Goal: Information Seeking & Learning: Check status

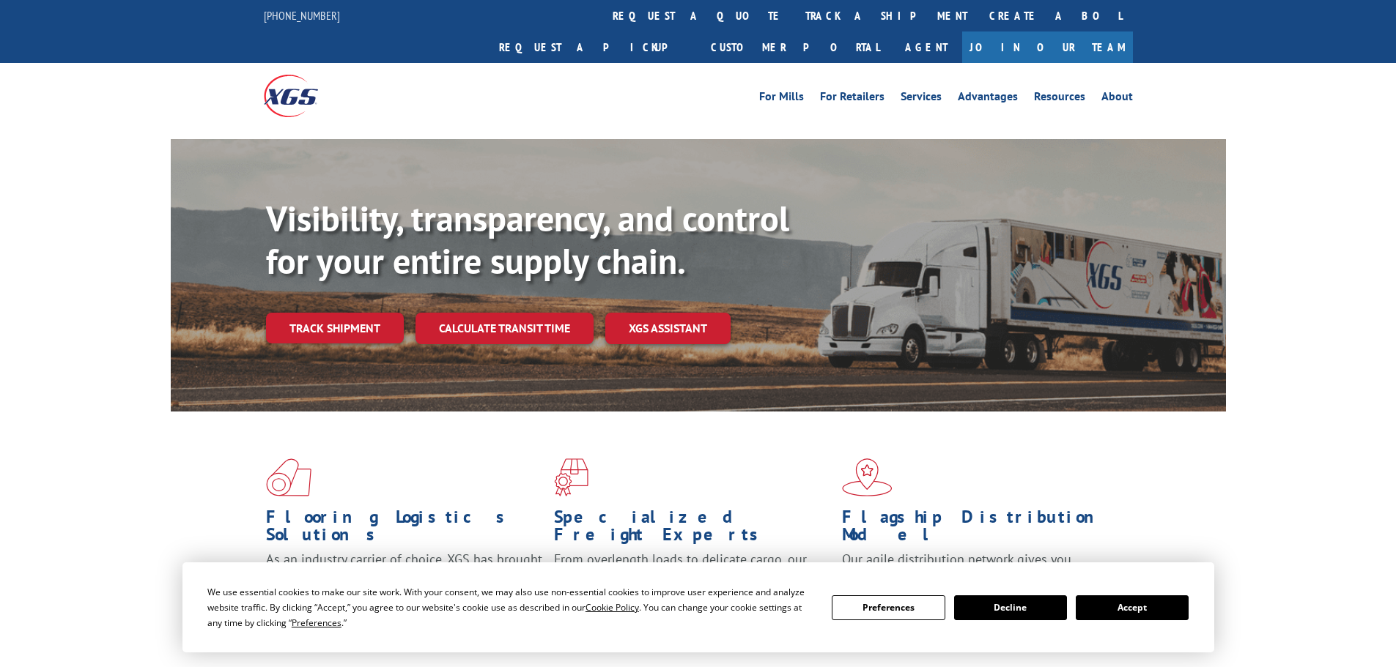
click at [308, 319] on div "Visibility, transparency, and control for your entire supply chain. Track shipm…" at bounding box center [746, 300] width 960 height 204
click at [309, 313] on link "Track shipment" at bounding box center [335, 328] width 138 height 31
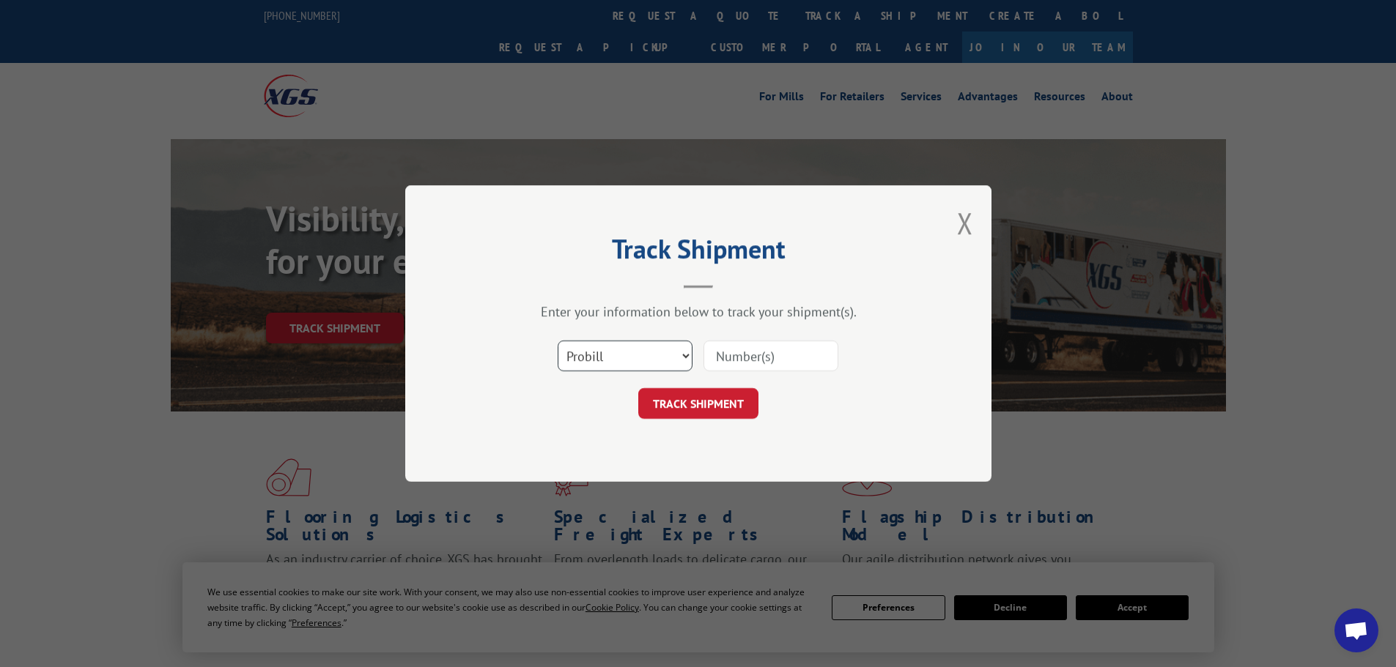
click at [628, 355] on select "Select category... Probill BOL PO" at bounding box center [625, 356] width 135 height 31
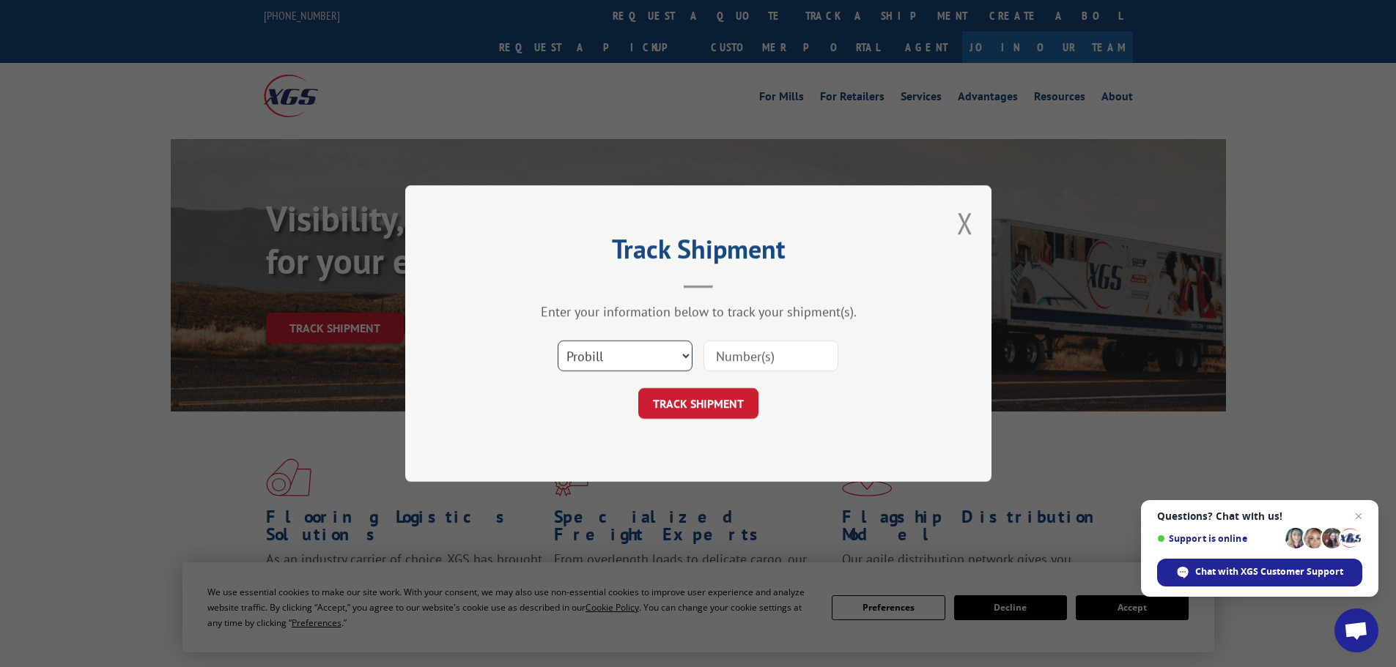
select select "po"
click at [558, 341] on select "Select category... Probill BOL PO" at bounding box center [625, 356] width 135 height 31
click at [725, 362] on input at bounding box center [770, 356] width 135 height 31
paste input "22533598"
type input "22533598"
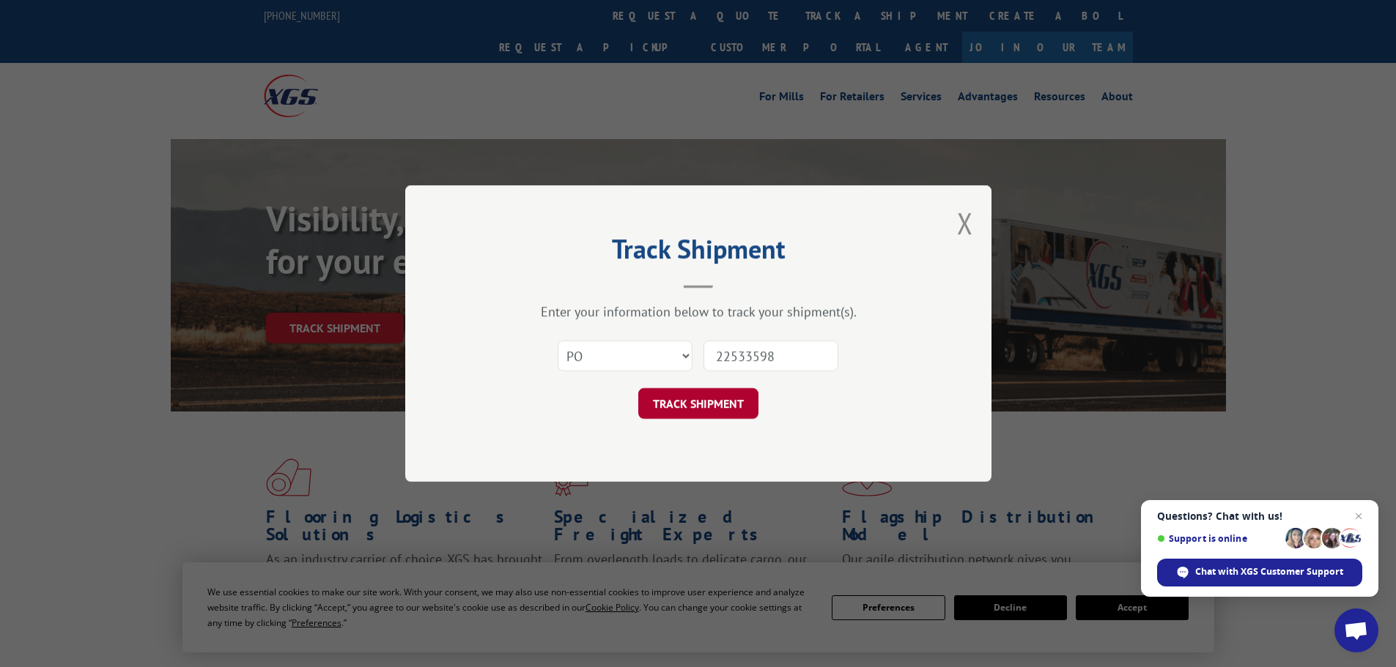
click at [689, 400] on button "TRACK SHIPMENT" at bounding box center [698, 403] width 120 height 31
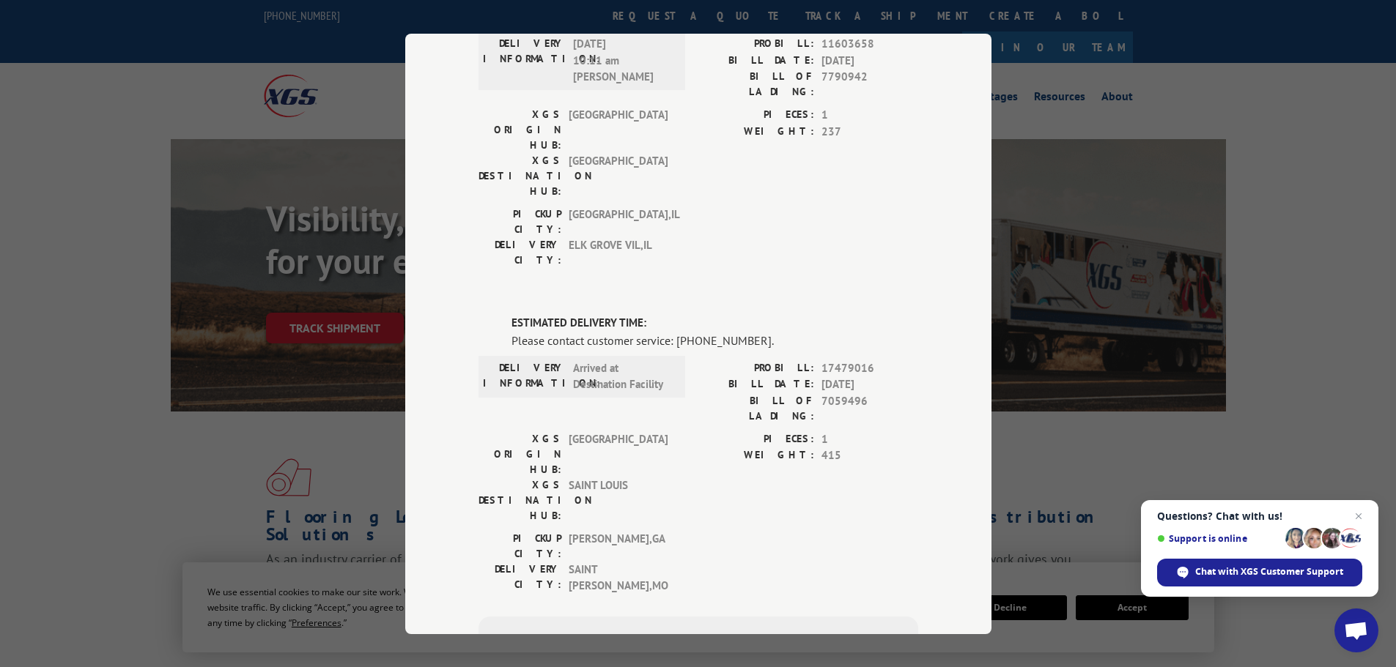
scroll to position [123, 0]
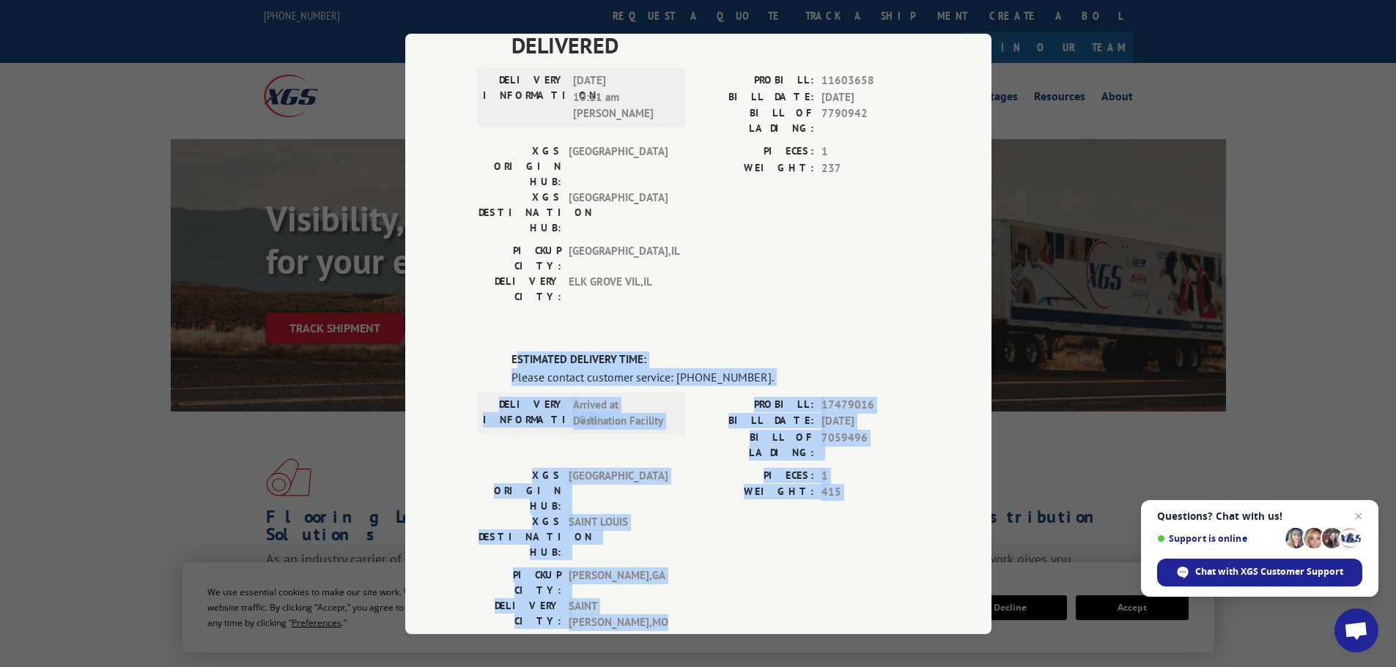
drag, startPoint x: 510, startPoint y: 273, endPoint x: 703, endPoint y: 445, distance: 258.9
click at [703, 445] on div "ESTIMATED DELIVERY TIME: Please contact customer service: [PHONE_NUMBER]. DELIV…" at bounding box center [698, 602] width 440 height 500
copy div "STIMATED DELIVERY TIME: Please contact customer service: [PHONE_NUMBER]. DELIVE…"
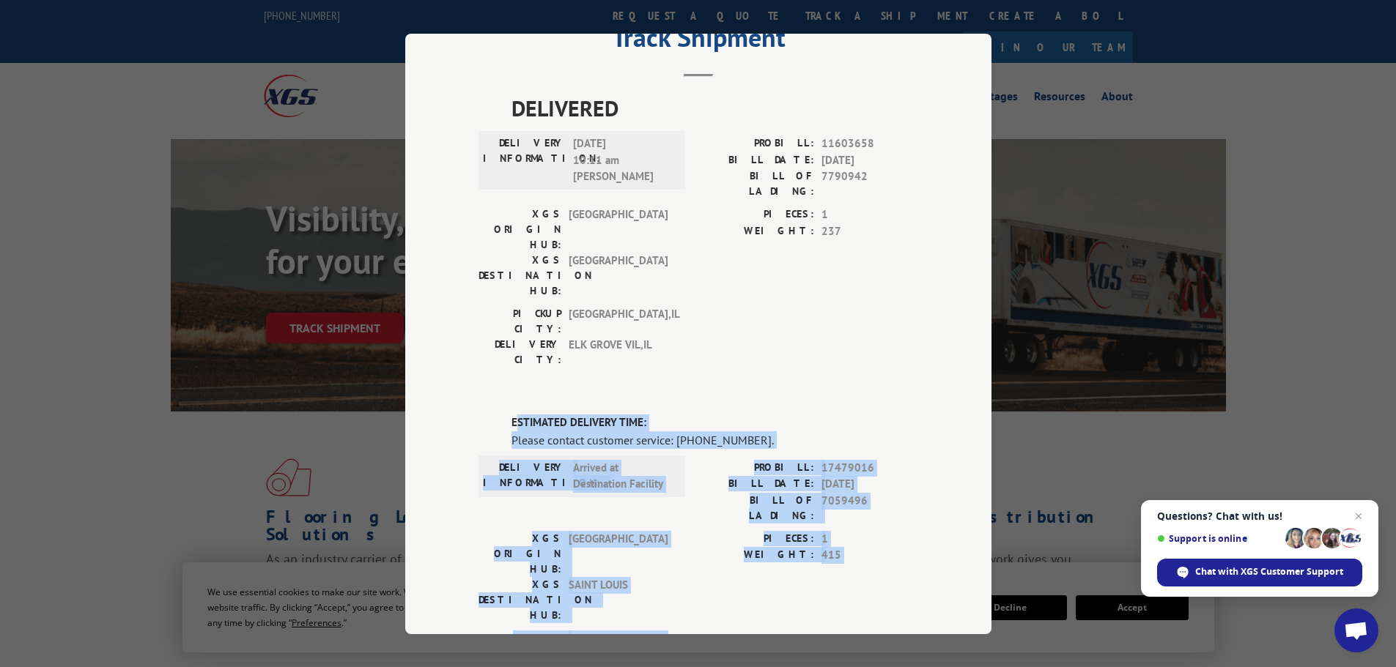
scroll to position [0, 0]
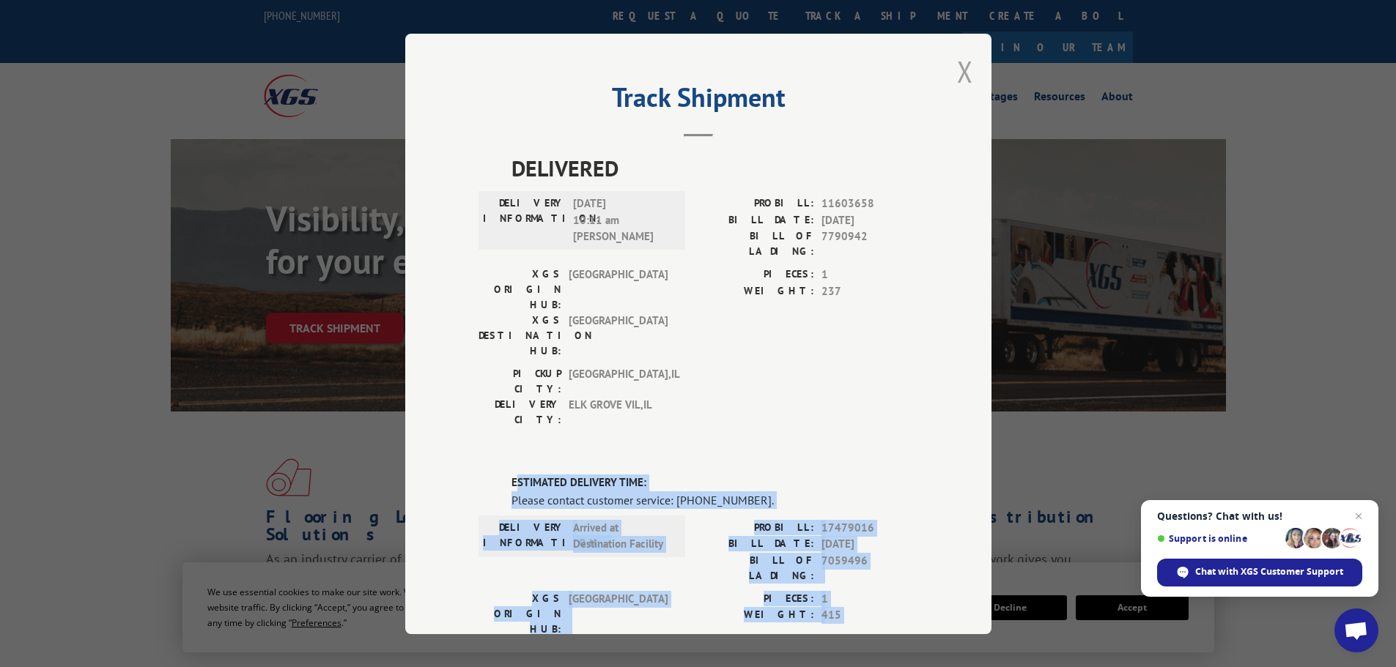
click at [957, 76] on button "Close modal" at bounding box center [965, 71] width 16 height 39
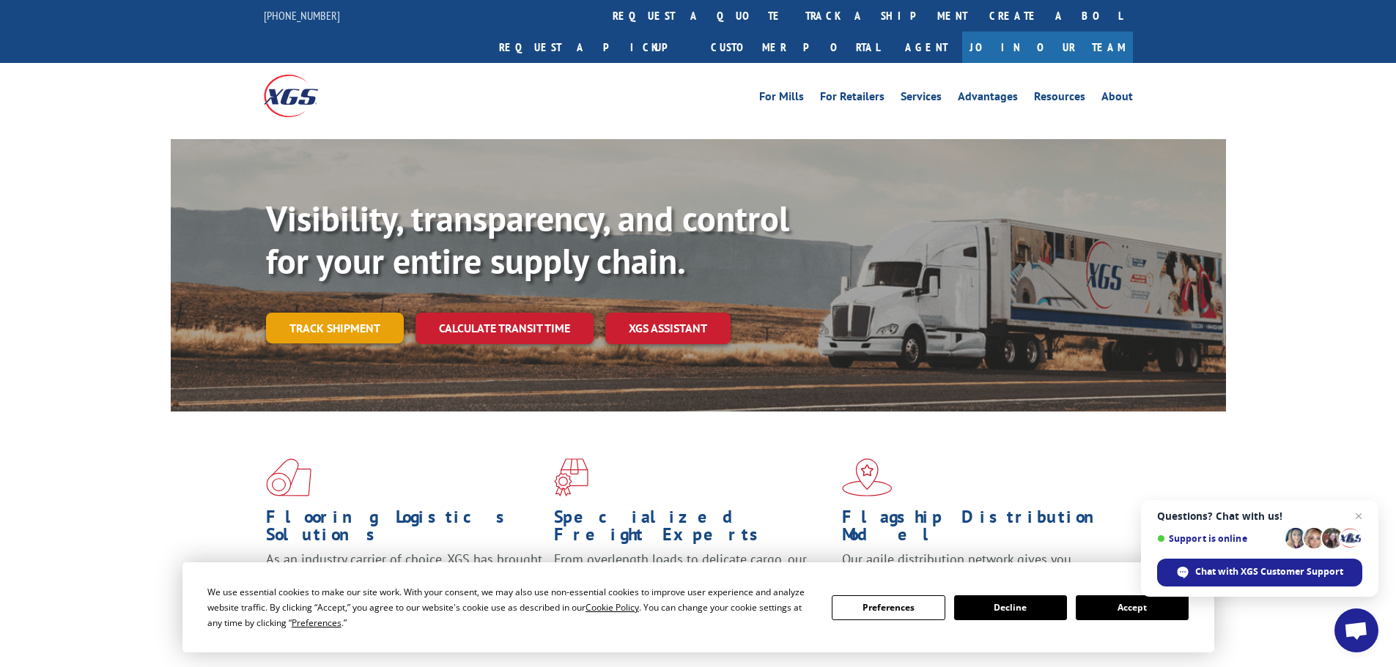
click at [328, 313] on link "Track shipment" at bounding box center [335, 328] width 138 height 31
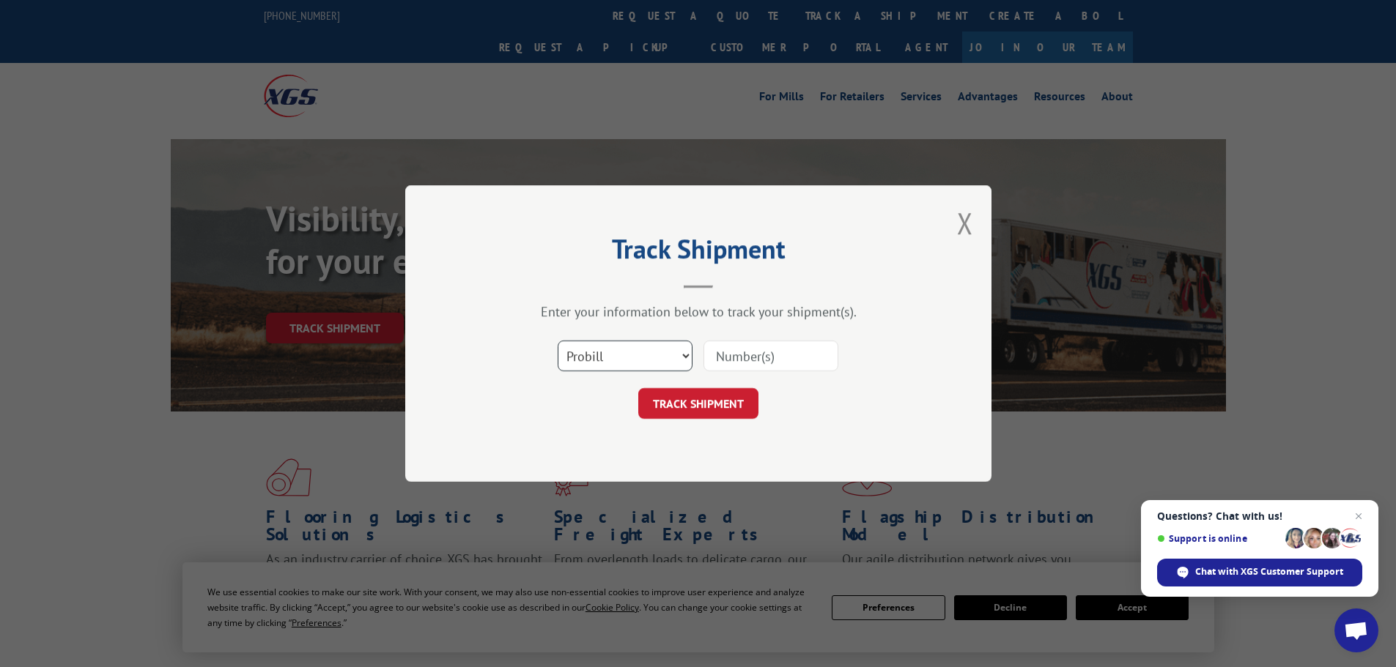
click at [580, 352] on select "Select category... Probill BOL PO" at bounding box center [625, 356] width 135 height 31
select select "po"
click at [558, 341] on select "Select category... Probill BOL PO" at bounding box center [625, 356] width 135 height 31
click at [720, 361] on input at bounding box center [770, 356] width 135 height 31
paste input "22533672"
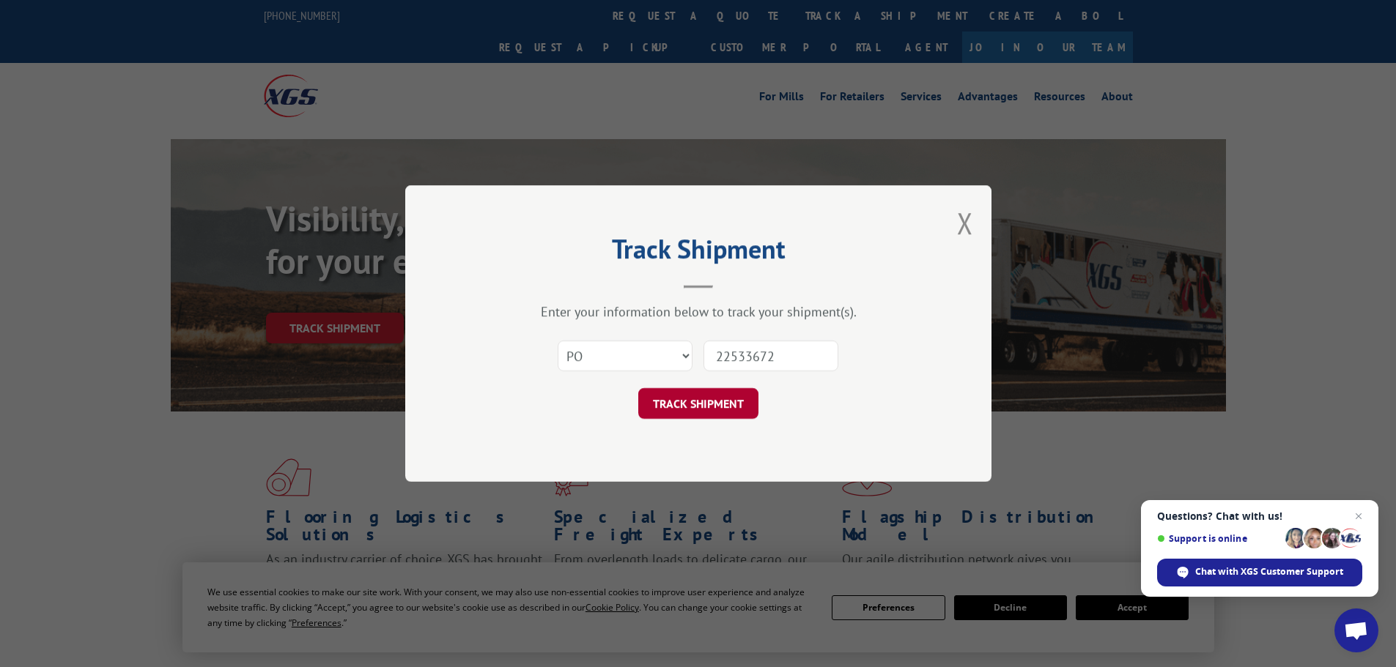
type input "22533672"
click at [654, 407] on button "TRACK SHIPMENT" at bounding box center [698, 403] width 120 height 31
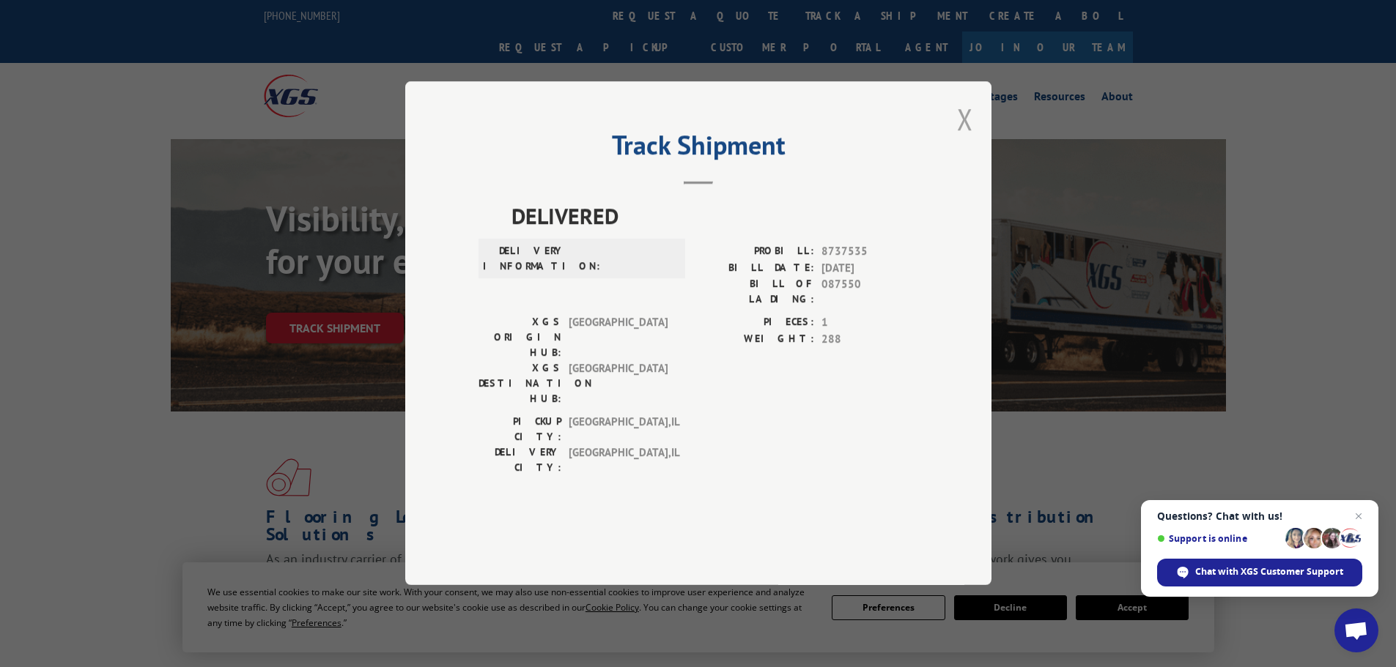
click at [966, 138] on button "Close modal" at bounding box center [965, 119] width 16 height 39
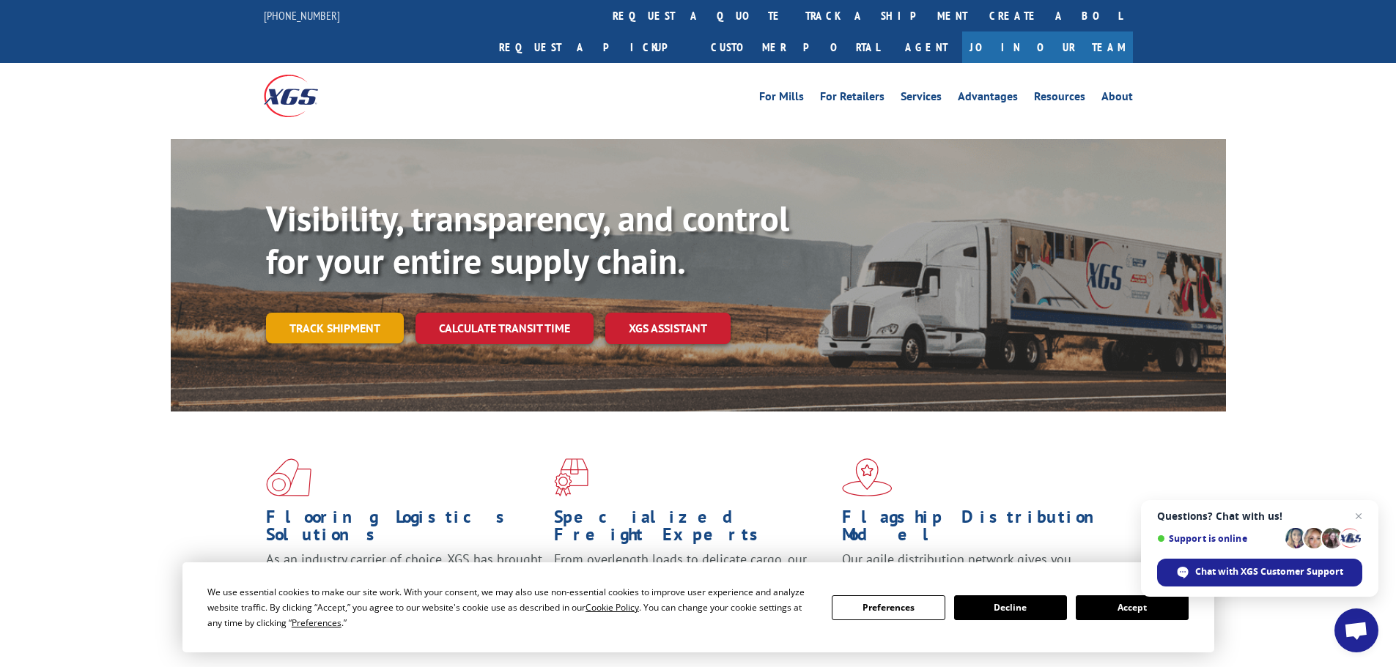
click at [370, 313] on link "Track shipment" at bounding box center [335, 328] width 138 height 31
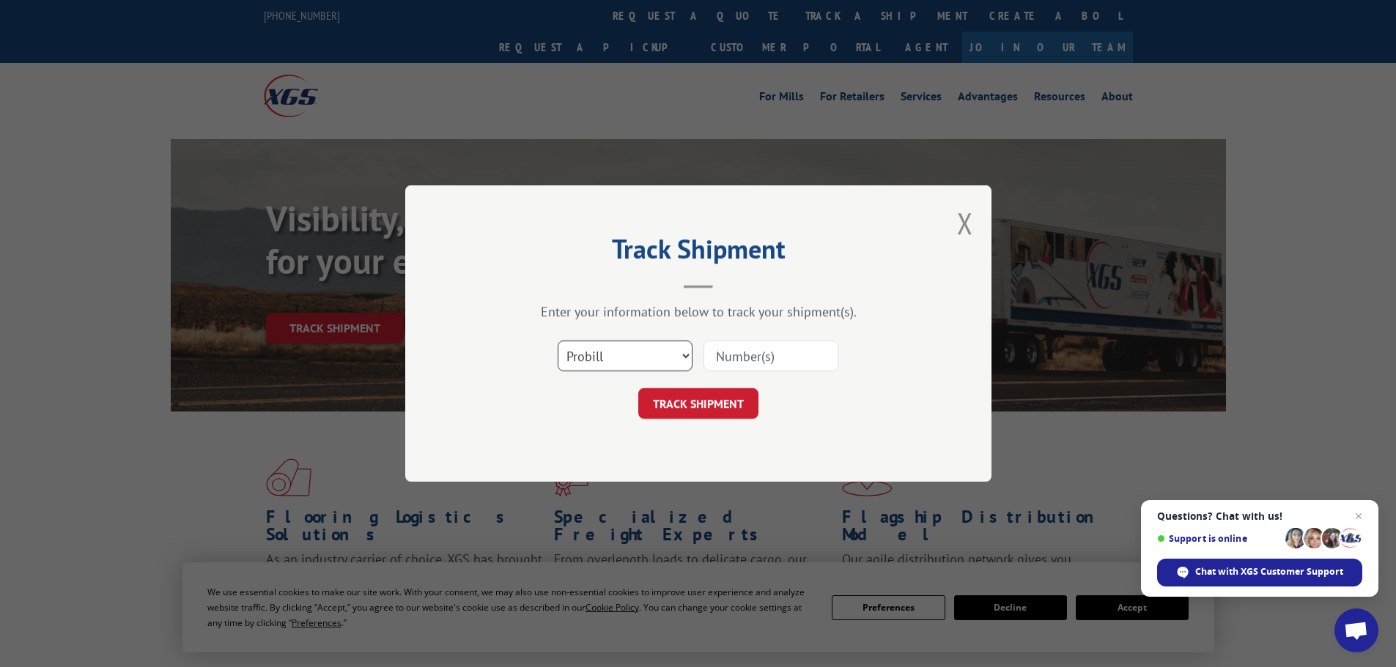
click at [620, 353] on select "Select category... Probill BOL PO" at bounding box center [625, 356] width 135 height 31
select select "po"
click at [558, 341] on select "Select category... Probill BOL PO" at bounding box center [625, 356] width 135 height 31
click at [725, 354] on input at bounding box center [770, 356] width 135 height 31
paste input "22533622"
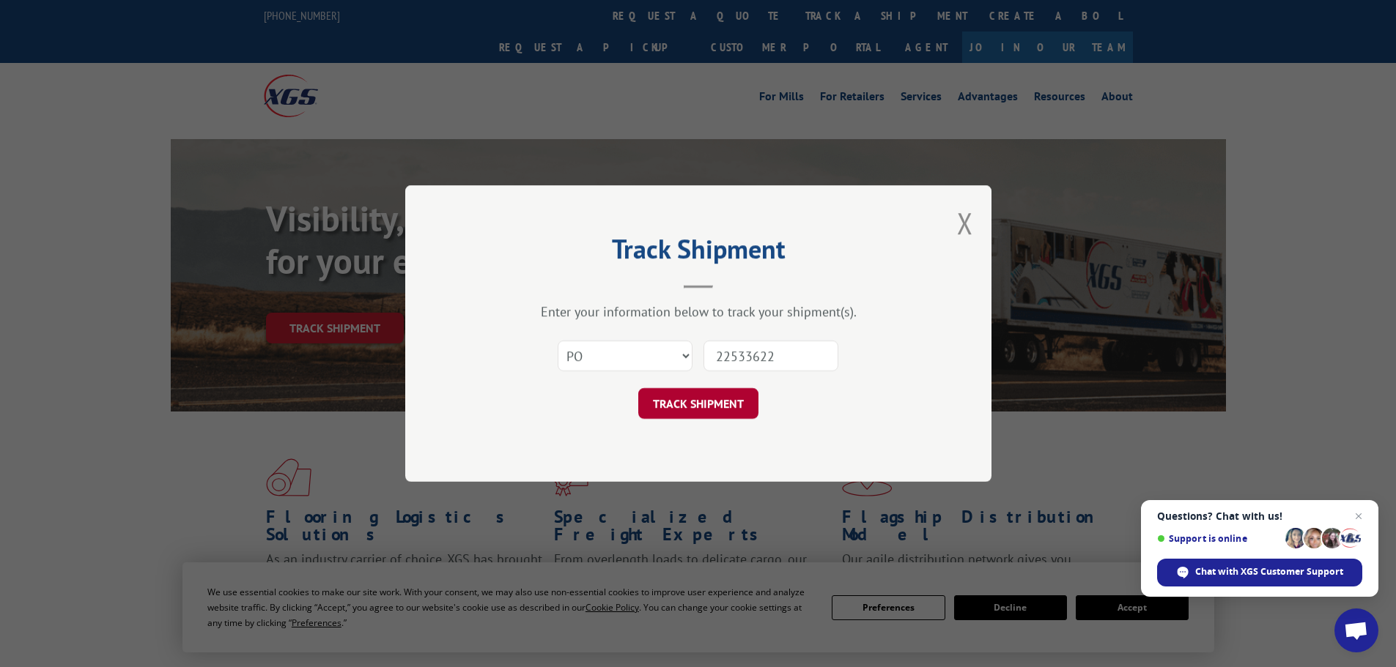
type input "22533622"
click at [703, 410] on button "TRACK SHIPMENT" at bounding box center [698, 403] width 120 height 31
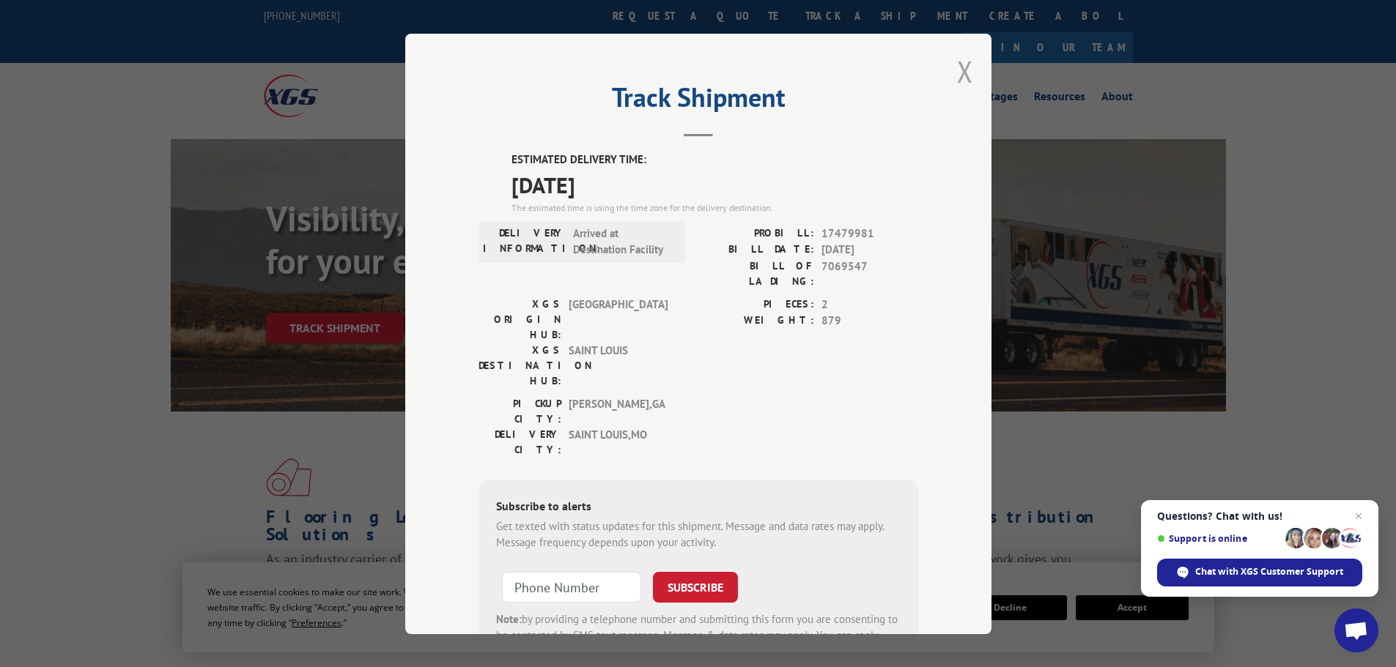
click at [957, 67] on button "Close modal" at bounding box center [965, 71] width 16 height 39
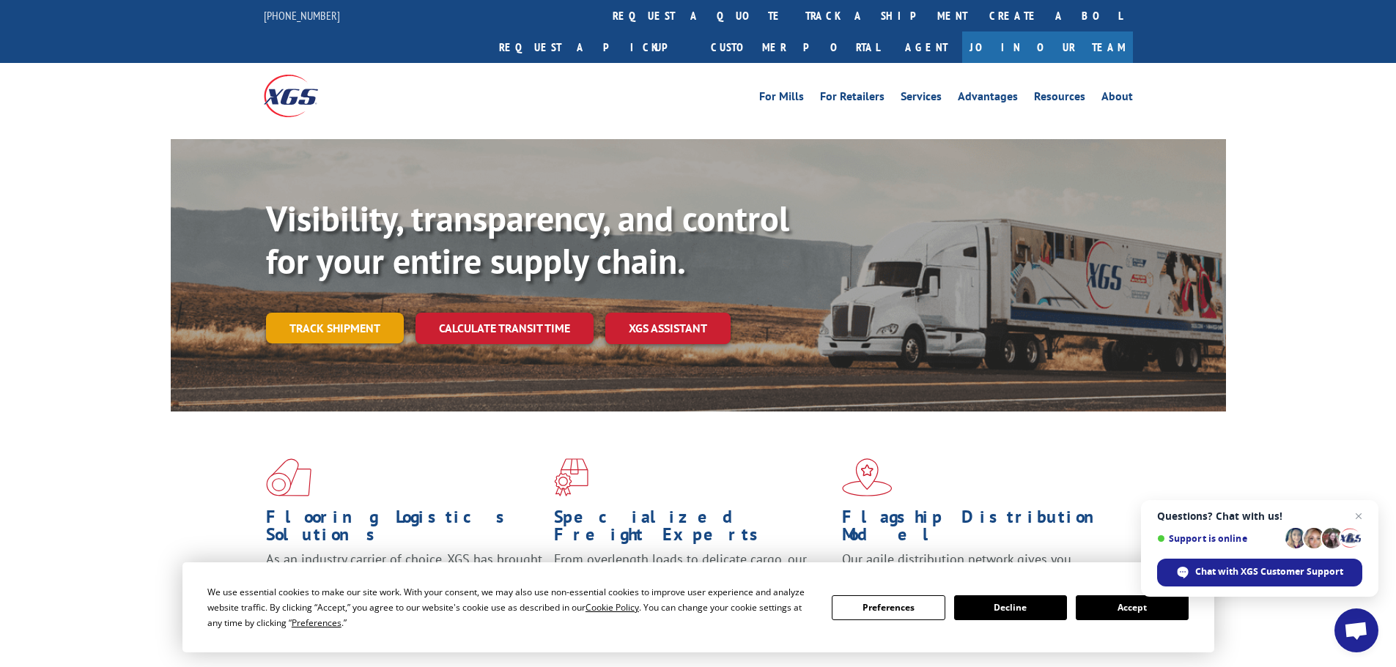
click at [330, 313] on link "Track shipment" at bounding box center [335, 328] width 138 height 31
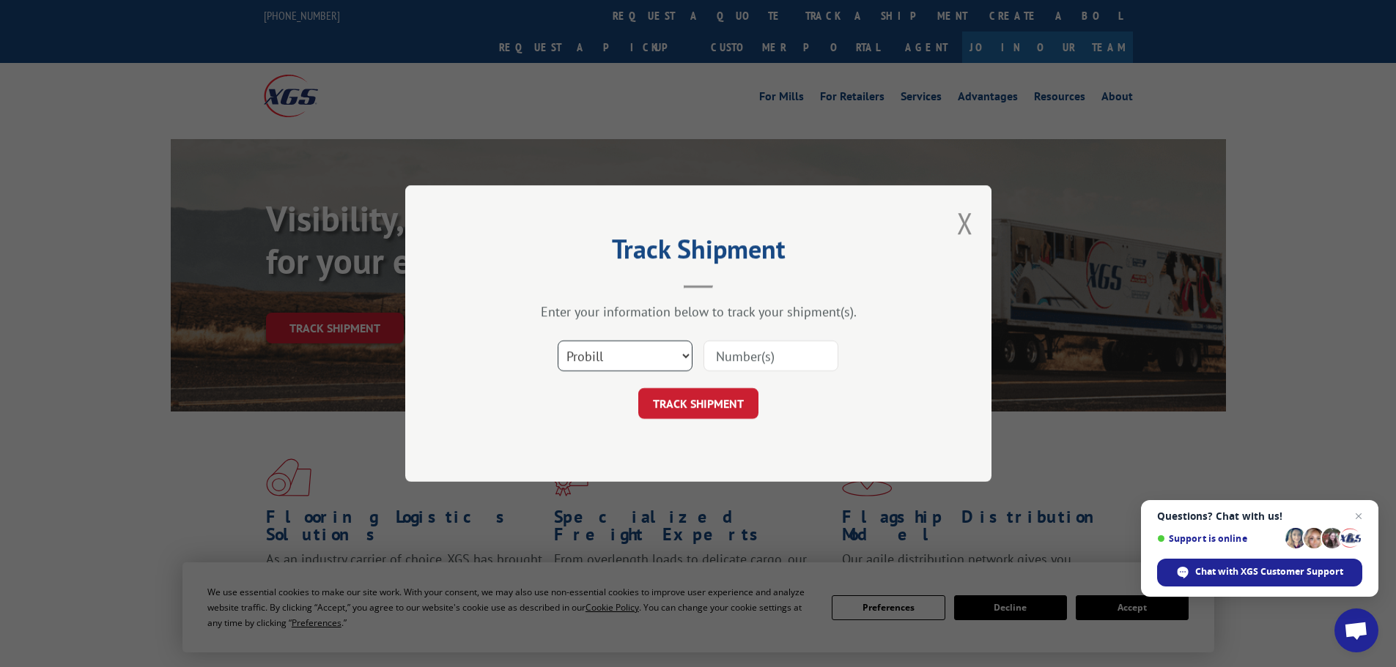
click at [577, 364] on select "Select category... Probill BOL PO" at bounding box center [625, 356] width 135 height 31
select select "po"
click at [558, 341] on select "Select category... Probill BOL PO" at bounding box center [625, 356] width 135 height 31
click at [716, 356] on input at bounding box center [770, 356] width 135 height 31
paste input "22533621"
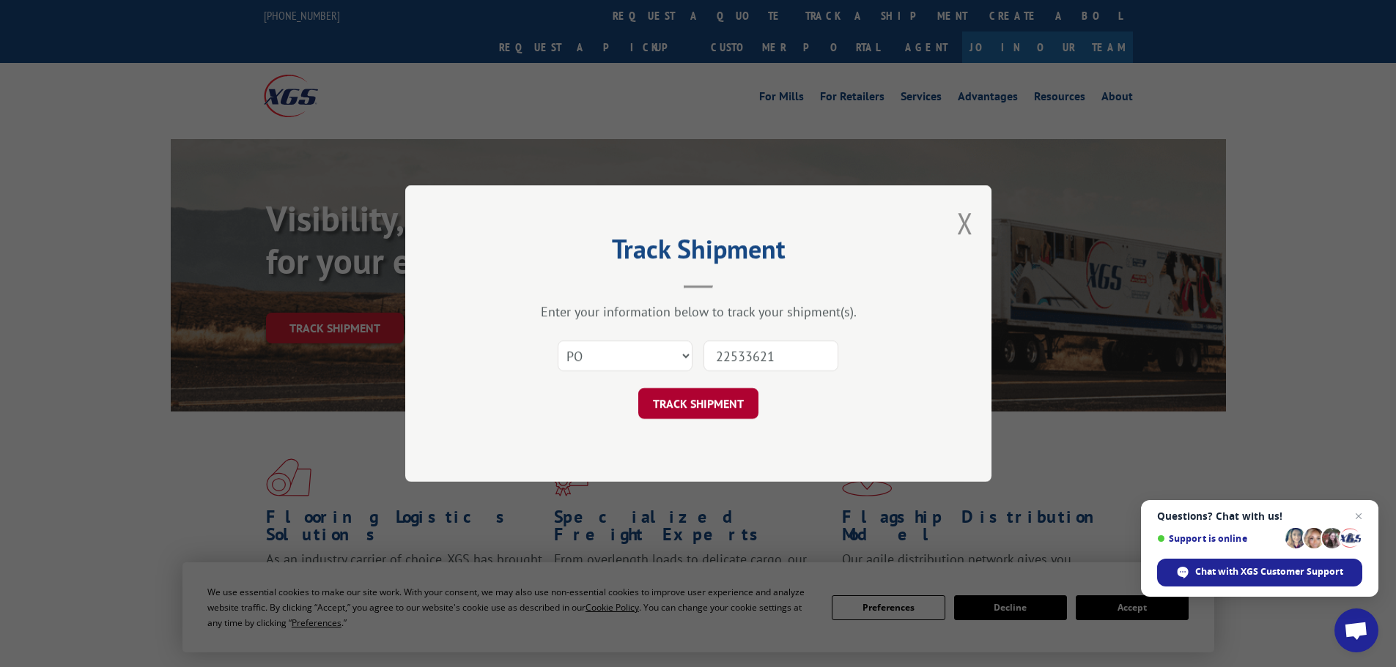
type input "22533621"
click at [716, 415] on button "TRACK SHIPMENT" at bounding box center [698, 403] width 120 height 31
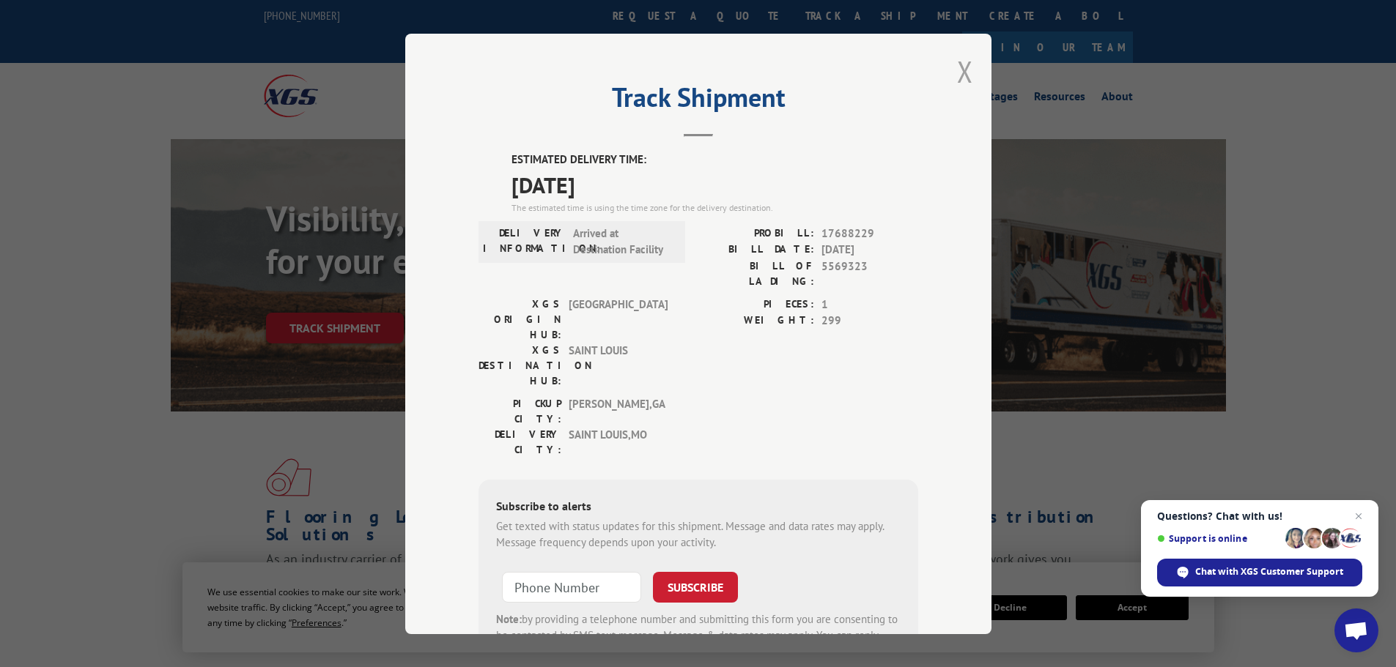
click at [957, 59] on button "Close modal" at bounding box center [965, 71] width 16 height 39
